Goal: Information Seeking & Learning: Learn about a topic

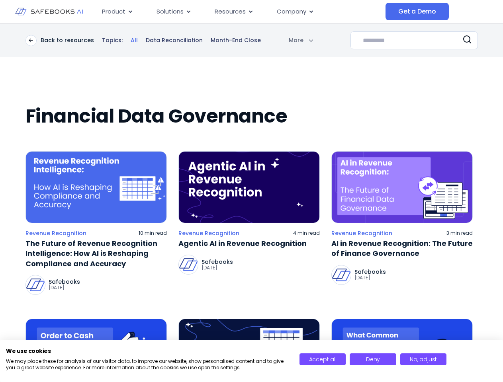
click at [282, 40] on body "Skip to content Product Close Product Open Product Product Platform Overview Se…" at bounding box center [251, 191] width 503 height 382
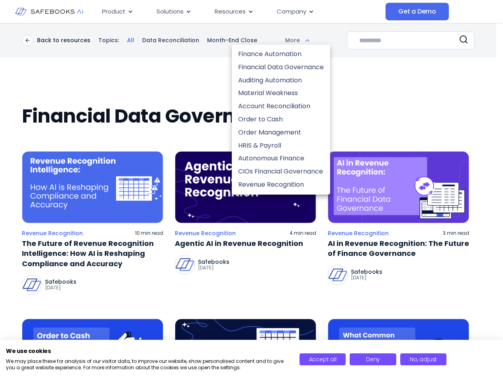
click at [414, 40] on div at bounding box center [251, 191] width 503 height 382
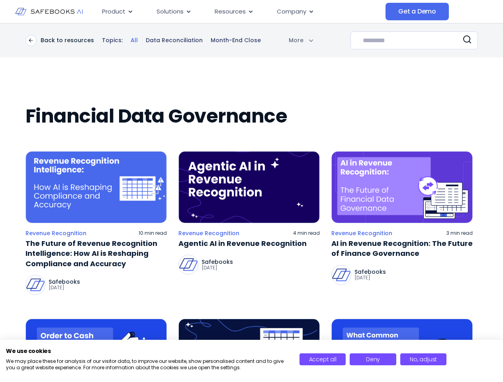
click at [96, 187] on img at bounding box center [95, 187] width 141 height 72
